Goal: Find contact information: Find contact information

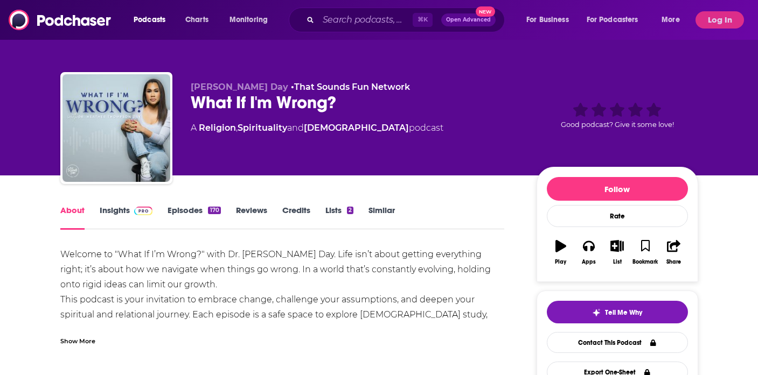
click at [131, 208] on span at bounding box center [141, 210] width 23 height 10
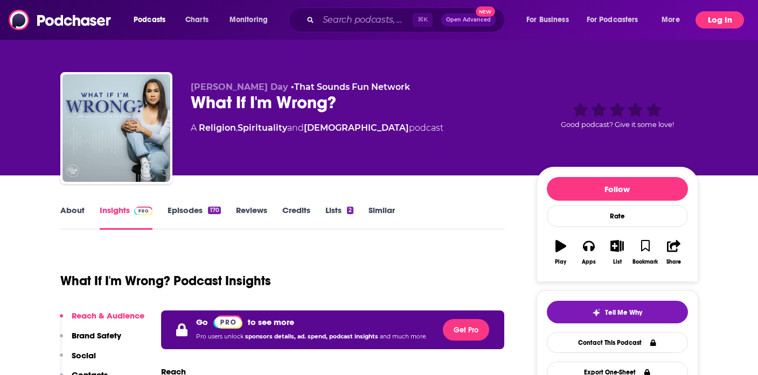
click at [719, 16] on button "Log In" at bounding box center [719, 19] width 48 height 17
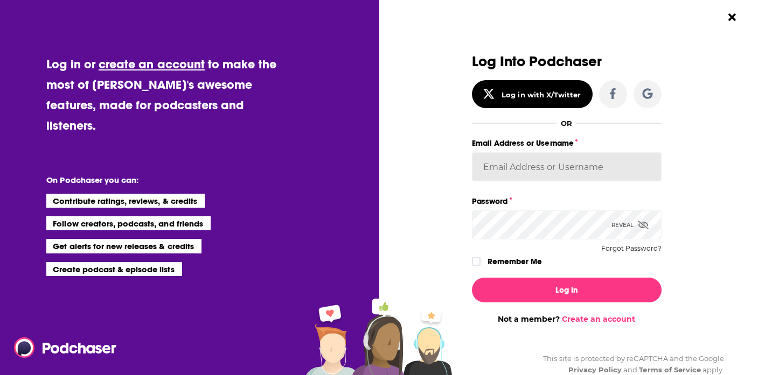
type input "JonesLiterary"
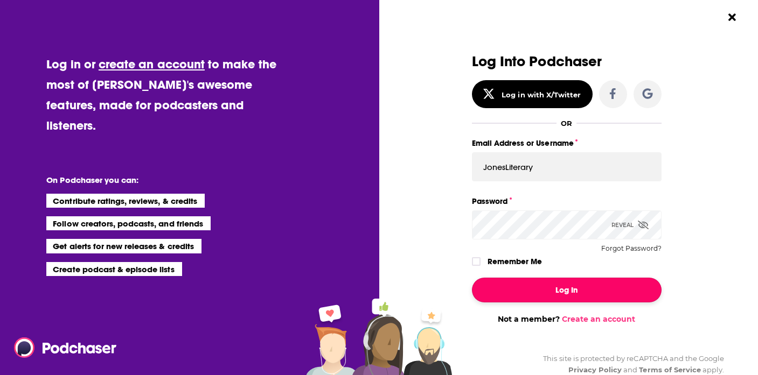
click at [558, 296] on button "Log In" at bounding box center [567, 290] width 190 height 25
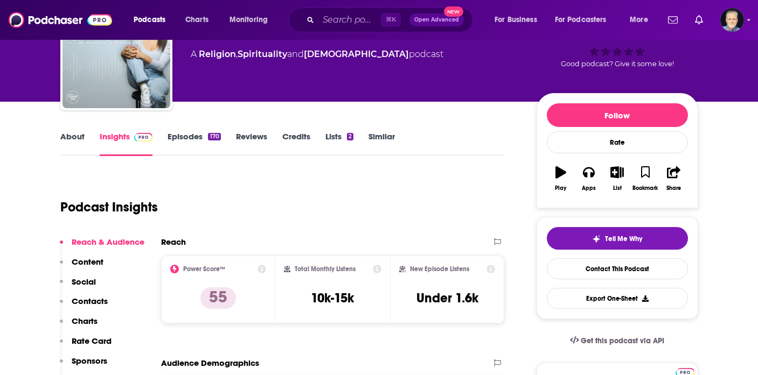
scroll to position [99, 0]
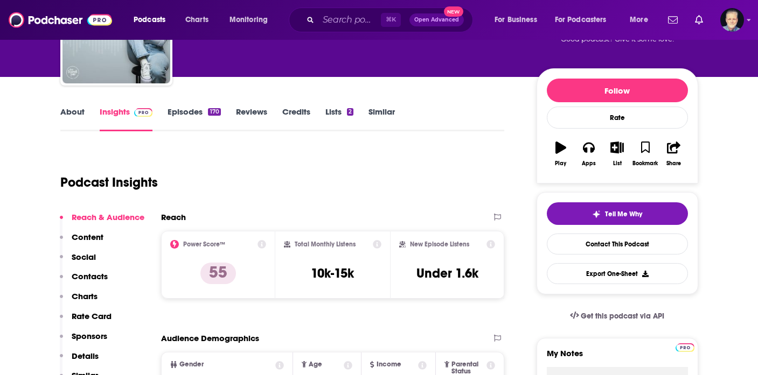
click at [90, 281] on p "Contacts" at bounding box center [90, 276] width 36 height 10
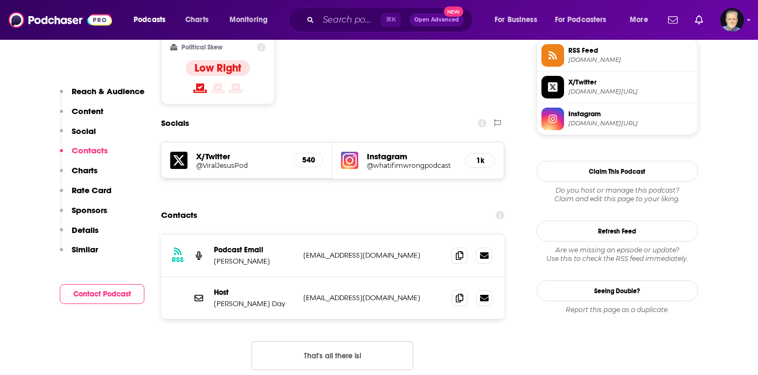
scroll to position [876, 0]
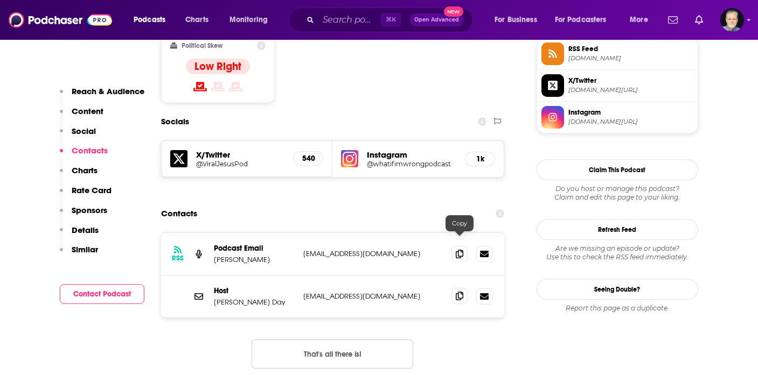
click at [462, 292] on icon at bounding box center [460, 296] width 8 height 9
click at [455, 246] on span at bounding box center [459, 254] width 16 height 16
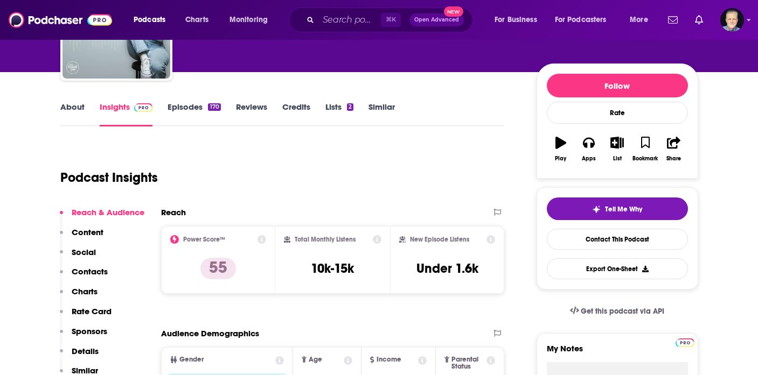
scroll to position [0, 0]
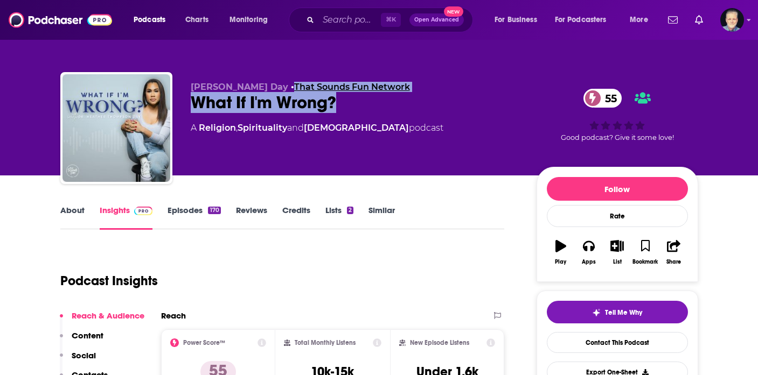
drag, startPoint x: 376, startPoint y: 106, endPoint x: 306, endPoint y: 86, distance: 73.3
click at [306, 86] on div "[PERSON_NAME] Day • That Sounds Fun Network What If I'm Wrong? 55 A Religion , …" at bounding box center [355, 125] width 328 height 86
copy div "That Sounds Fun Network What If I'm Wrong?"
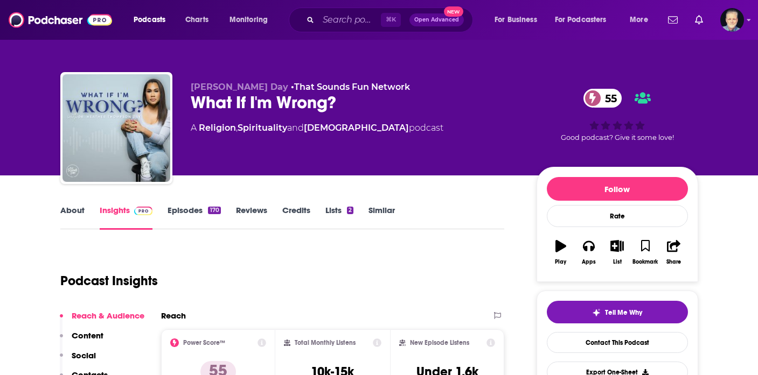
click at [414, 279] on div "Podcast Insights" at bounding box center [278, 274] width 436 height 55
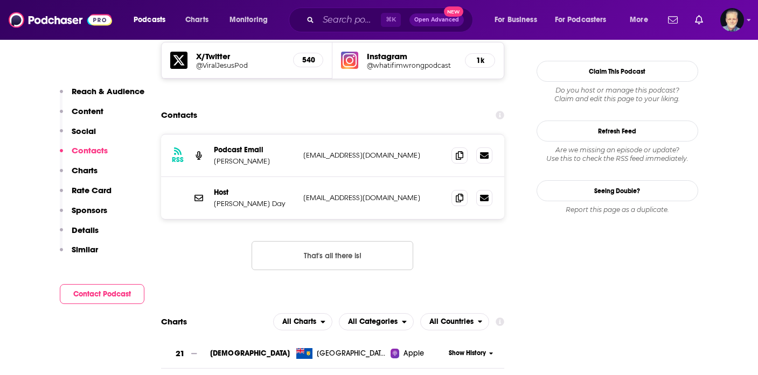
scroll to position [981, 0]
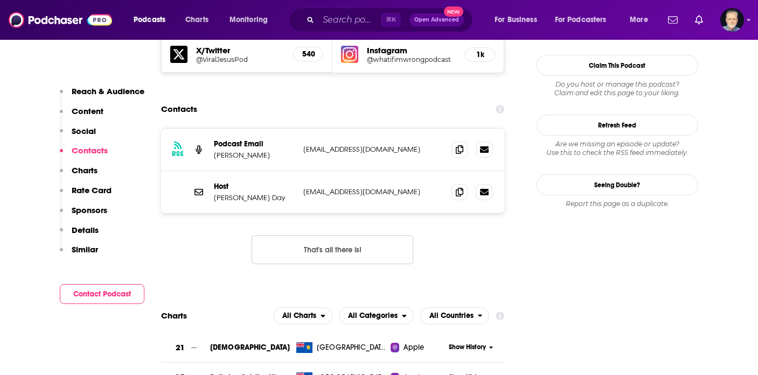
drag, startPoint x: 432, startPoint y: 95, endPoint x: 215, endPoint y: 101, distance: 217.6
click at [0, 0] on div "Podcast Email [PERSON_NAME] [PERSON_NAME][EMAIL_ADDRESS][DOMAIN_NAME] [EMAIL_AD…" at bounding box center [0, 0] width 0 height 0
copy div "[PERSON_NAME] [PERSON_NAME][EMAIL_ADDRESS][DOMAIN_NAME]"
